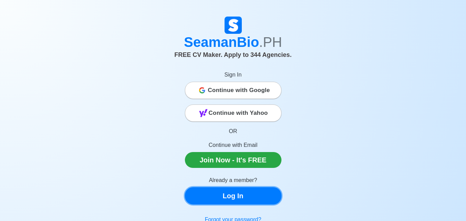
click at [229, 191] on link "Log In" at bounding box center [233, 195] width 96 height 17
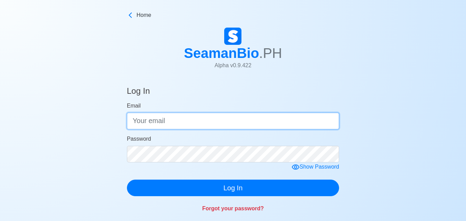
click at [228, 118] on input "Email" at bounding box center [233, 121] width 212 height 17
type input "[EMAIL_ADDRESS][DOMAIN_NAME]"
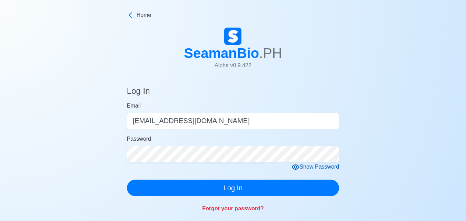
click at [306, 168] on form "Email [EMAIL_ADDRESS][DOMAIN_NAME] Password Show Password Log In" at bounding box center [233, 149] width 212 height 94
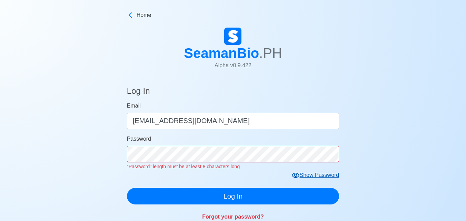
click at [310, 175] on div "Show Password" at bounding box center [315, 175] width 48 height 9
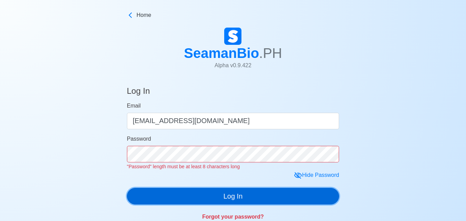
click at [192, 194] on button "Log In" at bounding box center [233, 196] width 212 height 17
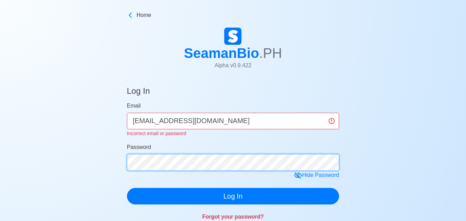
click button "Log In" at bounding box center [233, 196] width 212 height 17
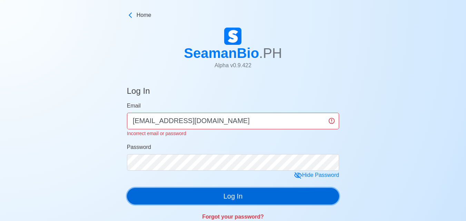
click at [191, 194] on button "Log In" at bounding box center [233, 196] width 212 height 17
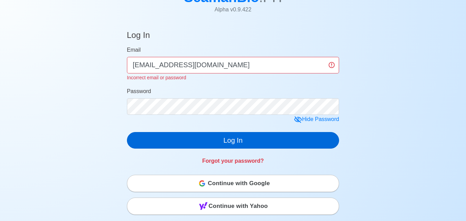
scroll to position [69, 0]
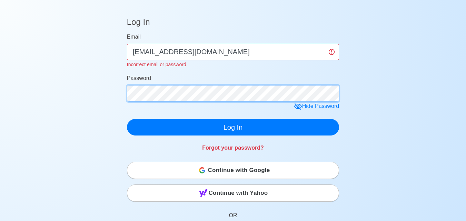
click at [38, 78] on div "Log In Email [EMAIL_ADDRESS][DOMAIN_NAME] Incorrect email or password Password …" at bounding box center [233, 180] width 466 height 342
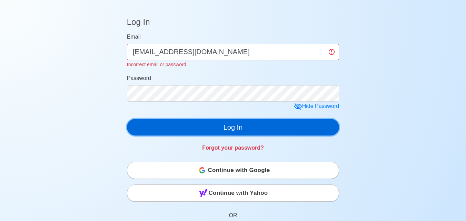
click at [222, 126] on button "Log In" at bounding box center [233, 127] width 212 height 17
click at [243, 130] on button "Log In" at bounding box center [233, 127] width 212 height 17
